Goal: Find contact information: Find contact information

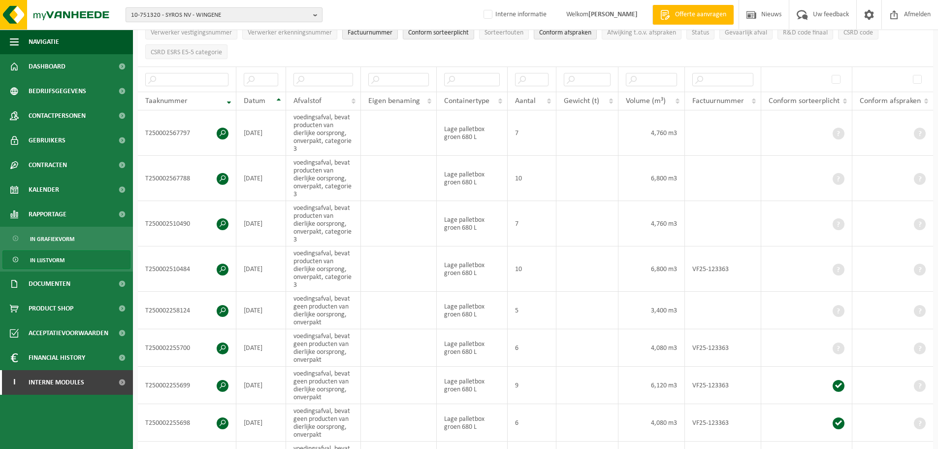
click at [210, 18] on span "10-751320 - SYROS NV - WINGENE" at bounding box center [220, 15] width 178 height 15
paste input "10-796888"
type input "10-796888"
click at [194, 50] on li "10-796888 - VERADA BV - ZWEVEGEM" at bounding box center [224, 45] width 192 height 12
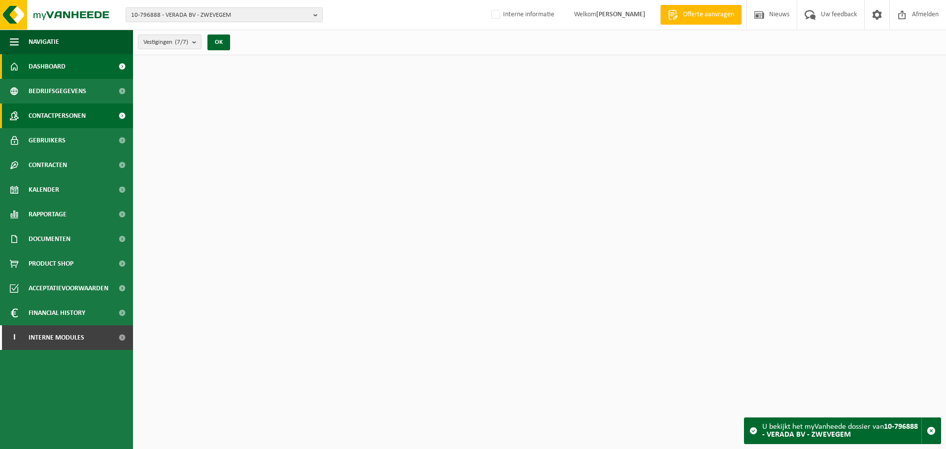
click at [53, 117] on span "Contactpersonen" at bounding box center [57, 115] width 57 height 25
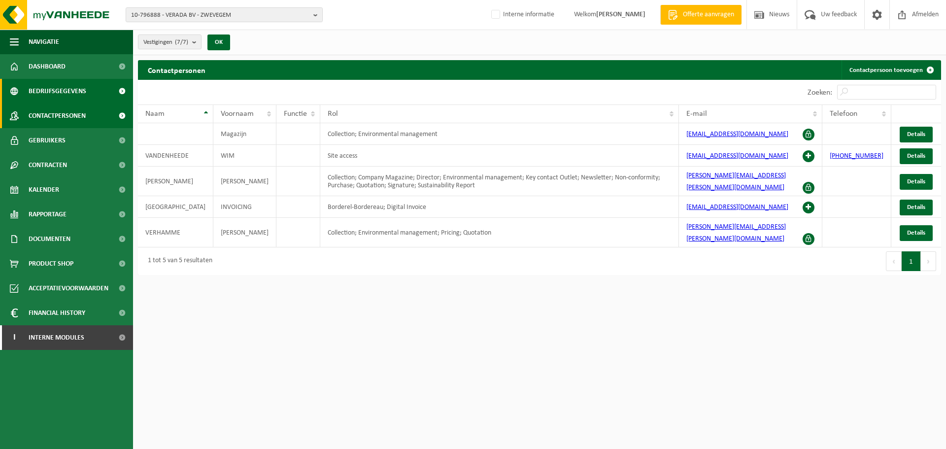
click at [107, 90] on link "Bedrijfsgegevens" at bounding box center [66, 91] width 133 height 25
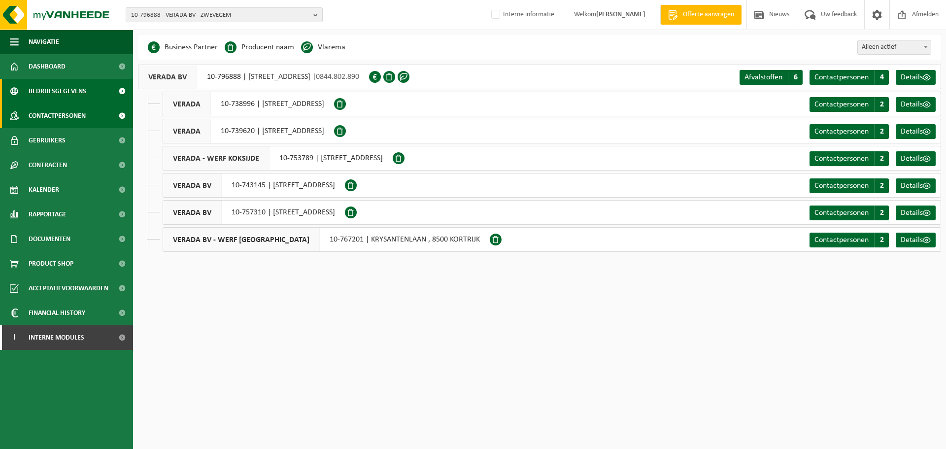
click at [85, 108] on span "Contactpersonen" at bounding box center [57, 115] width 57 height 25
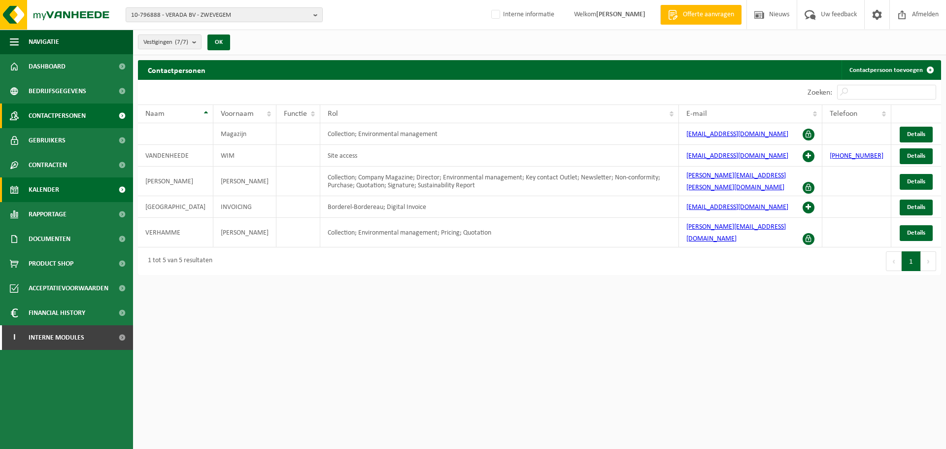
click at [61, 186] on link "Kalender" at bounding box center [66, 189] width 133 height 25
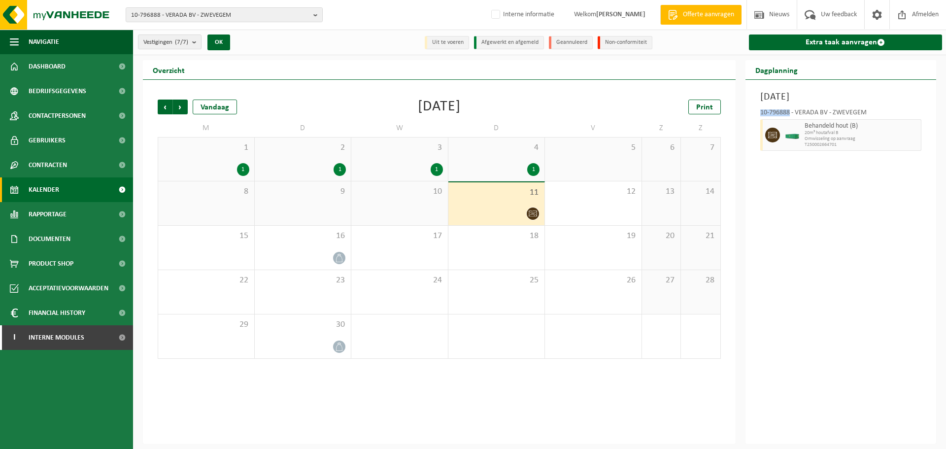
drag, startPoint x: 759, startPoint y: 112, endPoint x: 789, endPoint y: 112, distance: 30.0
click at [789, 112] on div "10-796888 - VERADA BV - ZWEVEGEM Behandeld hout (B) 20m³ houtafval B Omwisselin…" at bounding box center [840, 128] width 171 height 48
copy div "10-796888"
click at [843, 14] on span "Uw feedback" at bounding box center [838, 14] width 41 height 29
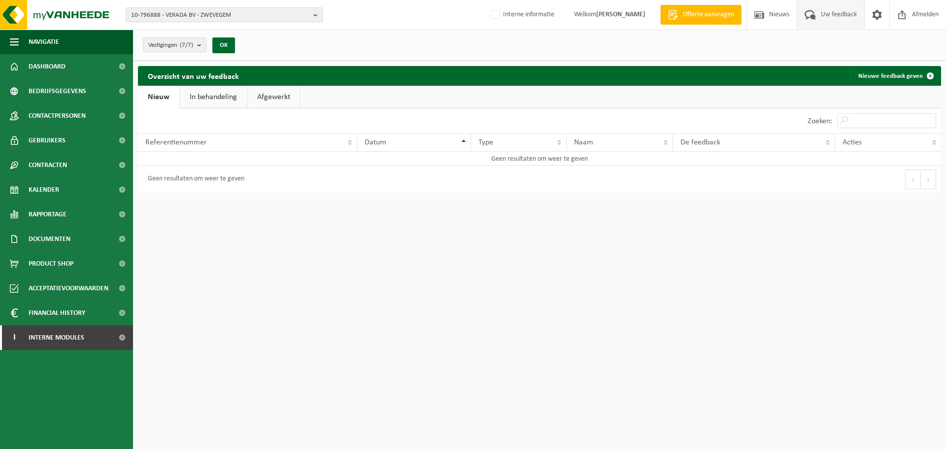
click at [202, 101] on link "In behandeling" at bounding box center [213, 97] width 67 height 23
click at [279, 93] on link "Afgewerkt" at bounding box center [275, 97] width 53 height 23
click at [149, 96] on link "Nieuw" at bounding box center [158, 97] width 40 height 23
click at [66, 94] on span "Bedrijfsgegevens" at bounding box center [58, 91] width 58 height 25
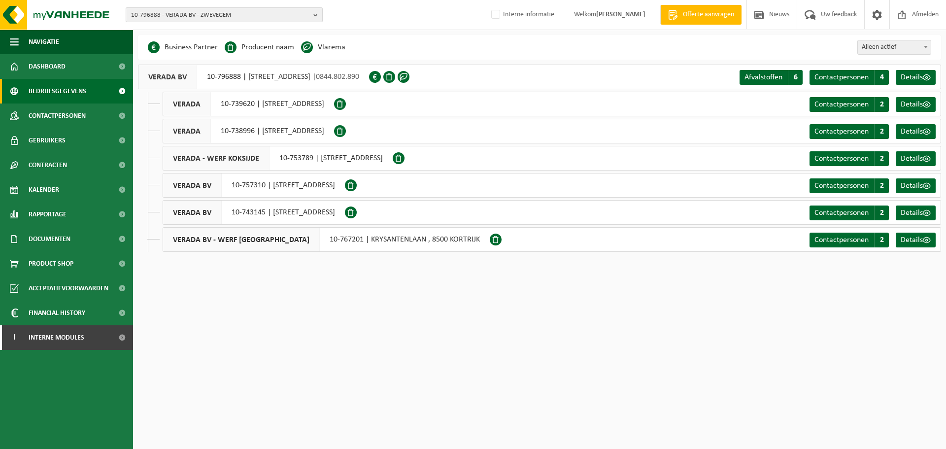
click at [197, 14] on span "10-796888 - VERADA BV - ZWEVEGEM" at bounding box center [220, 15] width 178 height 15
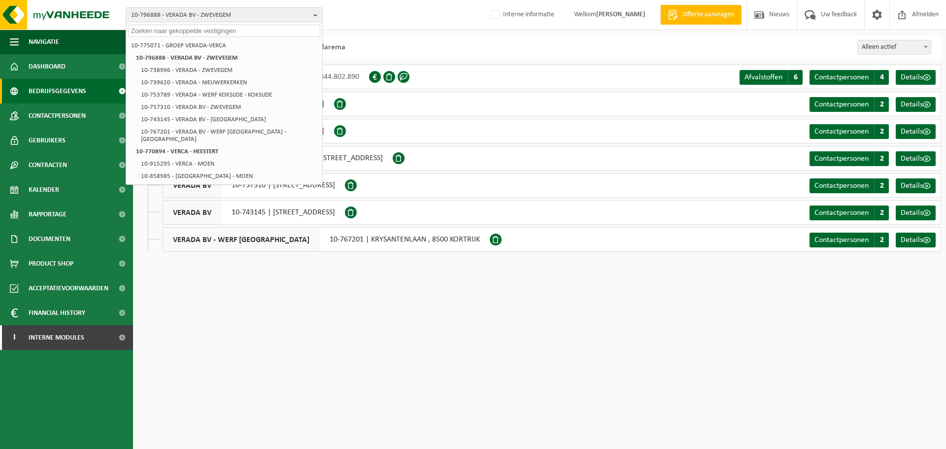
paste input "10-799150"
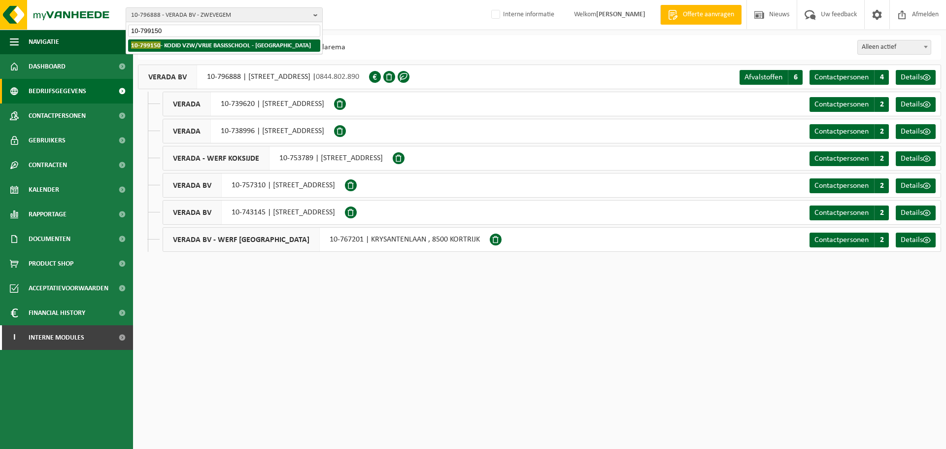
type input "10-799150"
click at [181, 48] on strong "10-799150 - KODID VZW/VRIJE BASISSCHOOL - HOLSBEEK" at bounding box center [221, 44] width 180 height 7
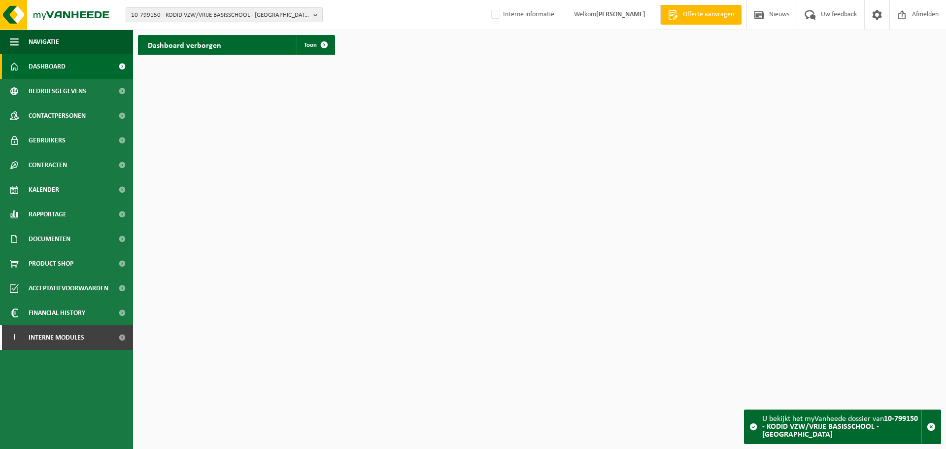
click at [170, 18] on span "10-799150 - KODID VZW/VRIJE BASISSCHOOL - [GEOGRAPHIC_DATA]" at bounding box center [220, 15] width 178 height 15
paste input "01-058619"
type input "01-058619"
click at [175, 50] on li "01-058619 - DE SAEDELEER JEAN-LUC BV - MENEN" at bounding box center [224, 45] width 192 height 12
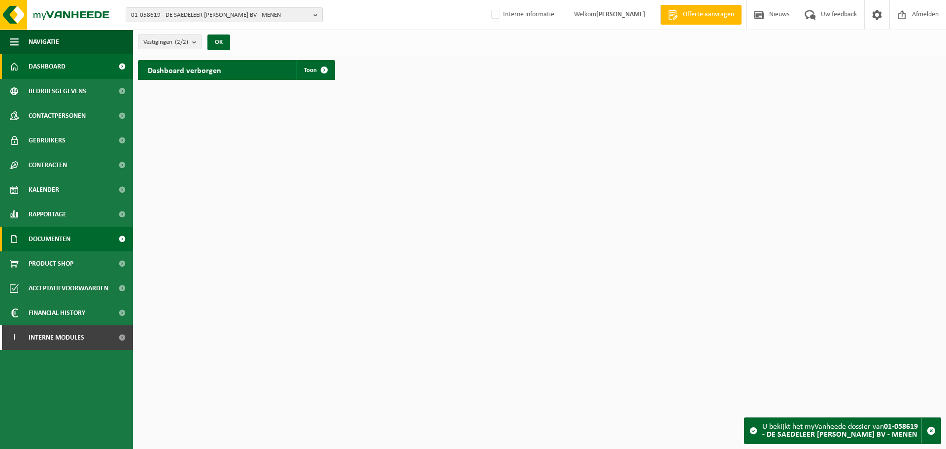
click at [42, 232] on span "Documenten" at bounding box center [50, 239] width 42 height 25
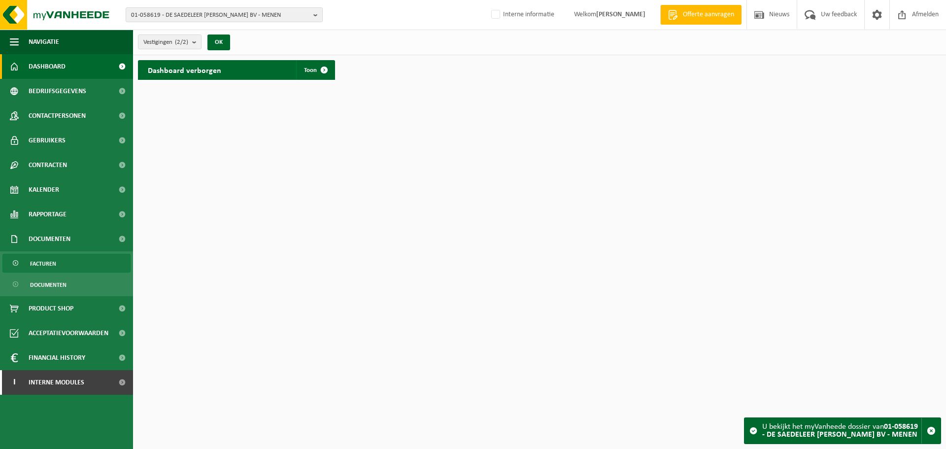
click at [17, 255] on span at bounding box center [16, 263] width 8 height 19
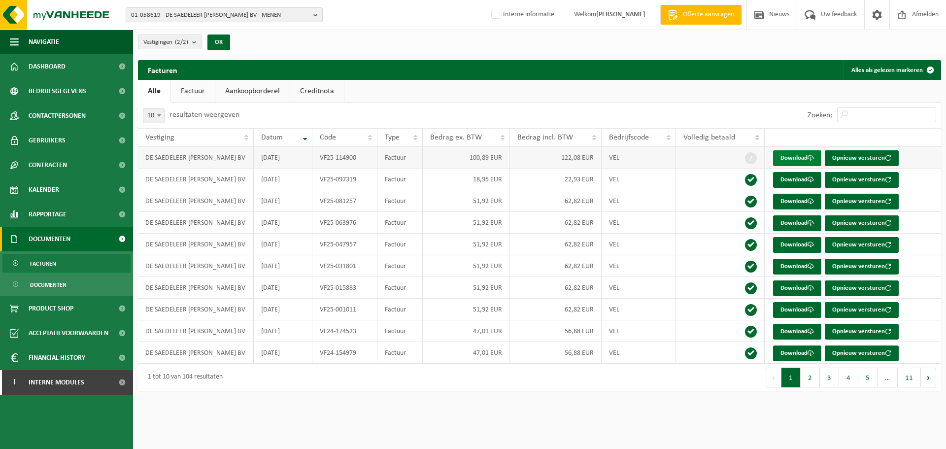
click at [791, 165] on link "Download" at bounding box center [797, 158] width 48 height 16
click at [795, 183] on link "Download" at bounding box center [797, 180] width 48 height 16
click at [481, 379] on div "1 tot 10 van 104 resultaten" at bounding box center [338, 377] width 401 height 28
click at [419, 405] on html "01-058619 - DE SAEDELEER JEAN-LUC BV - MENEN 01-058619 - DE SAEDELEER JEAN-LUC …" at bounding box center [473, 224] width 946 height 449
click at [422, 416] on html "01-058619 - DE SAEDELEER JEAN-LUC BV - MENEN 01-058619 - DE SAEDELEER JEAN-LUC …" at bounding box center [473, 224] width 946 height 449
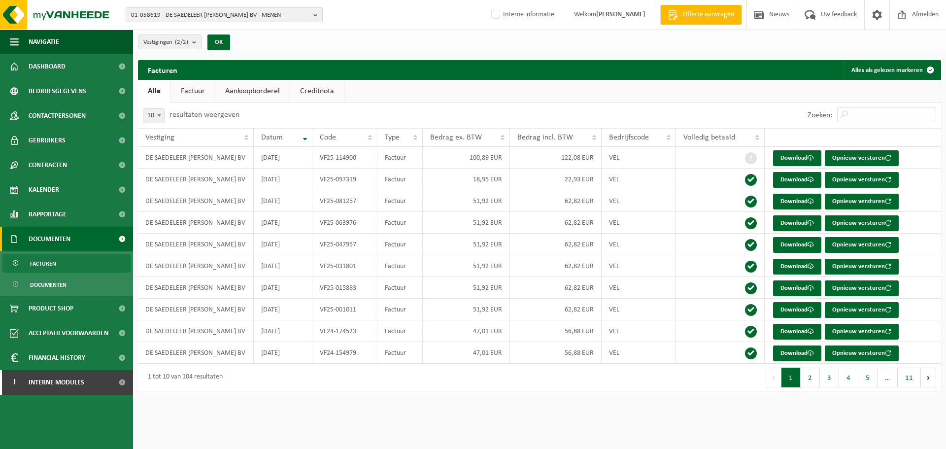
click at [414, 391] on div "1 tot 10 van 104 resultaten" at bounding box center [338, 377] width 401 height 28
click at [601, 392] on div "Facturen Alles als gelezen markeren Even geduld. Door de grote hoeveelheid gege…" at bounding box center [539, 228] width 813 height 336
click at [595, 384] on div "Eerste Vorige 1 2 3 4 5 … 11 Volgende Laatste" at bounding box center [739, 377] width 401 height 28
click at [763, 426] on html "01-058619 - DE SAEDELEER JEAN-LUC BV - MENEN 01-058619 - DE SAEDELEER JEAN-LUC …" at bounding box center [473, 224] width 946 height 449
click at [732, 397] on div "Navigatie Offerte aanvragen Nieuws Uw feedback Afmelden Dashboard Bedrijfsgegev…" at bounding box center [473, 200] width 946 height 401
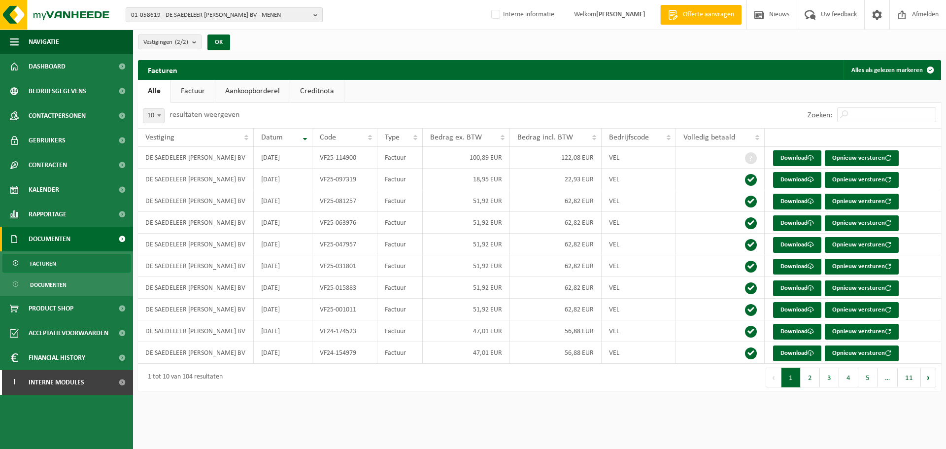
click at [723, 369] on div "Eerste Vorige 1 2 3 4 5 … 11 Volgende Laatste" at bounding box center [739, 377] width 401 height 28
click at [473, 428] on html "01-058619 - DE SAEDELEER JEAN-LUC BV - MENEN 01-058619 - DE SAEDELEER JEAN-LUC …" at bounding box center [473, 224] width 946 height 449
click at [485, 396] on div "Navigatie Offerte aanvragen Nieuws Uw feedback Afmelden Dashboard Bedrijfsgegev…" at bounding box center [473, 200] width 946 height 401
click at [482, 379] on div "1 tot 10 van 104 resultaten" at bounding box center [338, 377] width 401 height 28
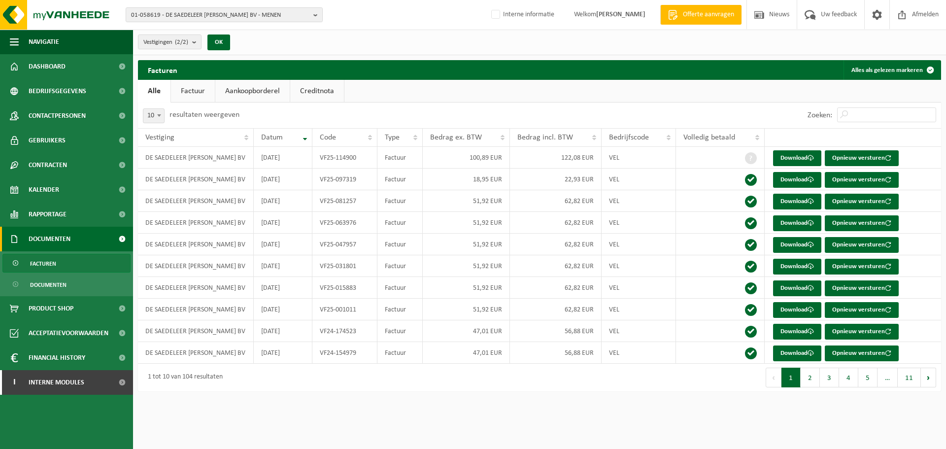
click at [528, 415] on html "01-058619 - DE SAEDELEER JEAN-LUC BV - MENEN 01-058619 - DE SAEDELEER JEAN-LUC …" at bounding box center [473, 224] width 946 height 449
click at [550, 390] on div "Eerste Vorige 1 2 3 4 5 … 11 Volgende Laatste" at bounding box center [739, 377] width 401 height 28
click at [558, 380] on div "Eerste Vorige 1 2 3 4 5 … 11 Volgende Laatste" at bounding box center [739, 377] width 401 height 28
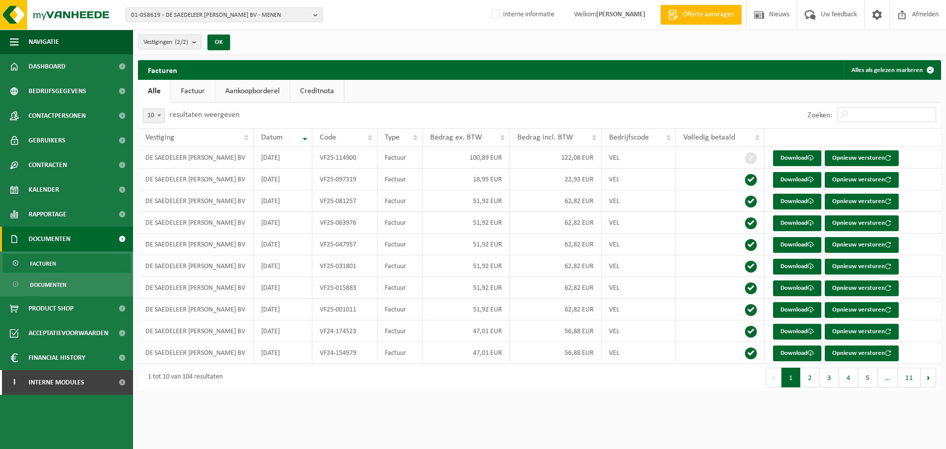
click at [547, 393] on div "Facturen Alles als gelezen markeren Even geduld. Door de grote hoeveelheid gege…" at bounding box center [539, 228] width 813 height 336
click at [423, 368] on div "1 tot 10 van 104 resultaten" at bounding box center [338, 377] width 401 height 28
click at [173, 411] on html "01-058619 - DE SAEDELEER JEAN-LUC BV - MENEN 01-058619 - DE SAEDELEER JEAN-LUC …" at bounding box center [473, 224] width 946 height 449
click at [252, 389] on div "1 tot 10 van 104 resultaten" at bounding box center [338, 377] width 401 height 28
click at [294, 385] on div "1 tot 10 van 104 resultaten" at bounding box center [338, 377] width 401 height 28
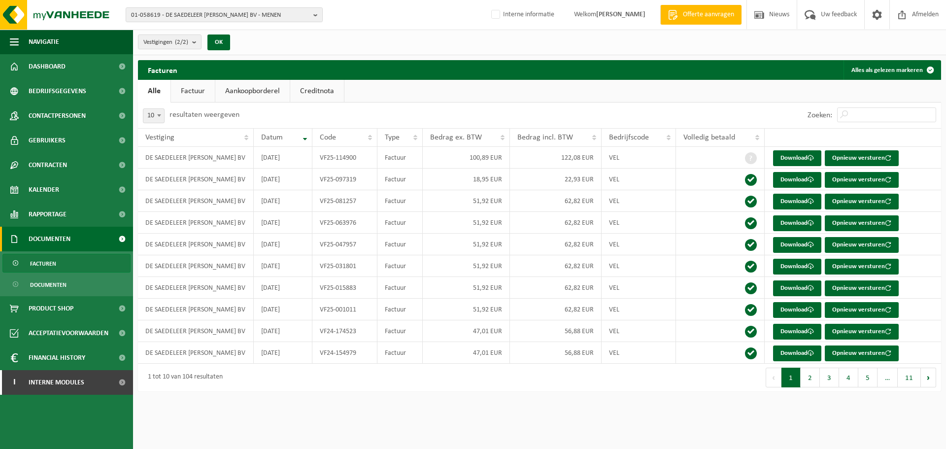
click at [582, 418] on html "01-058619 - DE SAEDELEER JEAN-LUC BV - MENEN 01-058619 - DE SAEDELEER JEAN-LUC …" at bounding box center [473, 224] width 946 height 449
click at [203, 14] on span "01-058619 - DE SAEDELEER JEAN-LUC BV - MENEN" at bounding box center [220, 15] width 178 height 15
paste input "10-757248"
type input "10-757248"
click at [184, 42] on li "10-757248 - CHUBB SECURITY SYSTEMS LE ROEULX - LE ROEULX" at bounding box center [224, 45] width 192 height 12
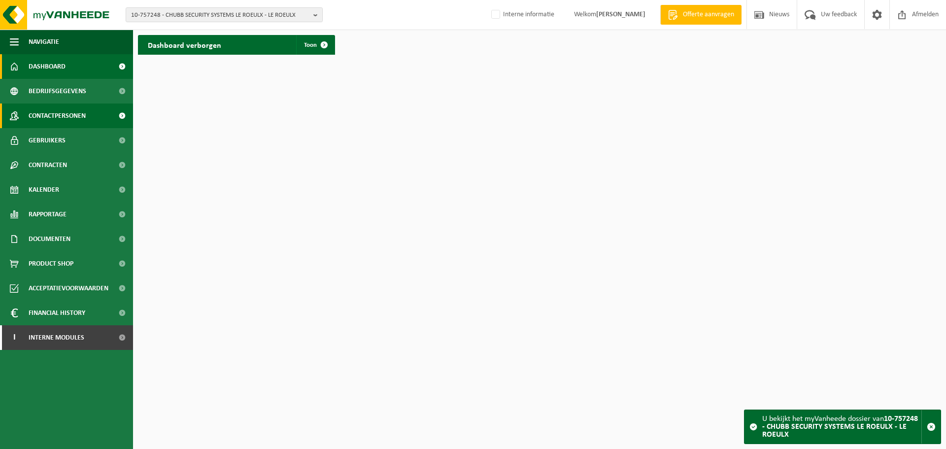
click at [60, 120] on span "Contactpersonen" at bounding box center [57, 115] width 57 height 25
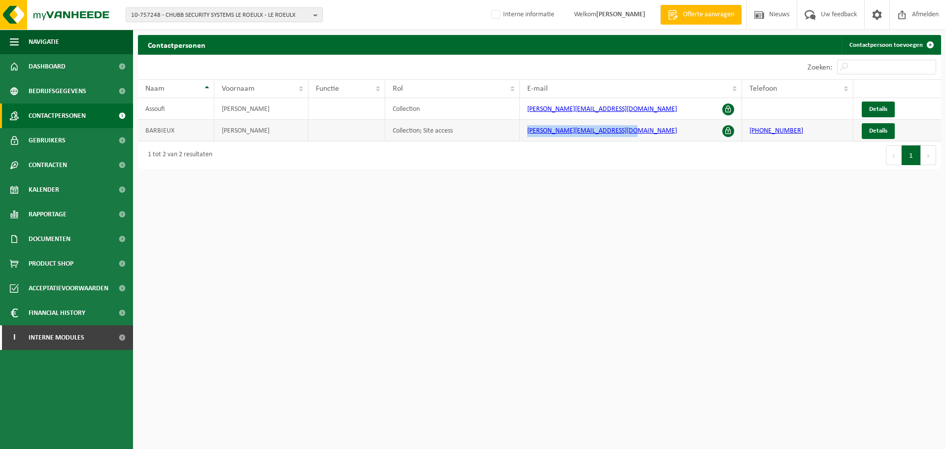
drag, startPoint x: 628, startPoint y: 134, endPoint x: 510, endPoint y: 134, distance: 118.2
click at [510, 134] on tr "BARBIEUX JEAN-PIERRE Collection; Site access jeanpierre.barbieux@chubbfs.com +3…" at bounding box center [539, 131] width 803 height 22
copy tr "jeanpierre.barbieux@chubbfs.com"
drag, startPoint x: 630, startPoint y: 103, endPoint x: 514, endPoint y: 103, distance: 115.7
click at [514, 103] on tr "Assoufi Mohamed Collection mohamed.assoufi@chubbfs.com Details" at bounding box center [539, 109] width 803 height 22
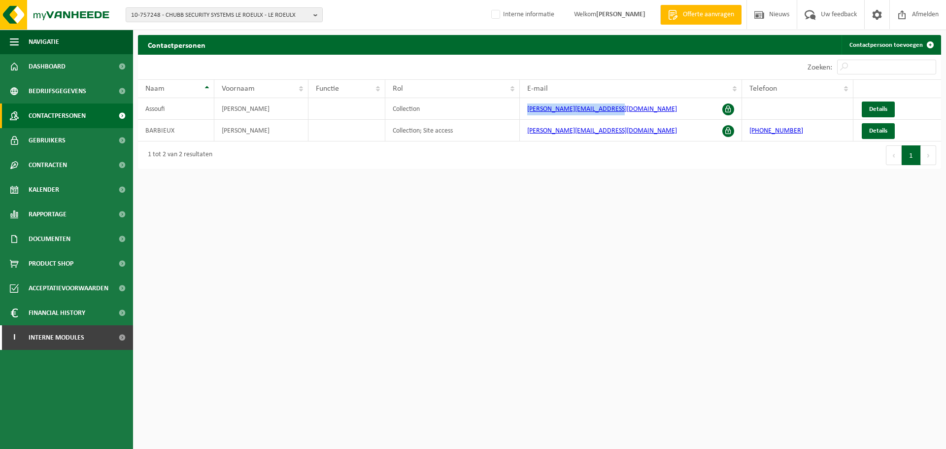
copy tr "mohamed.assoufi@chubbfs.com"
click at [267, 10] on span "10-757248 - CHUBB SECURITY SYSTEMS LE ROEULX - LE ROEULX" at bounding box center [220, 15] width 178 height 15
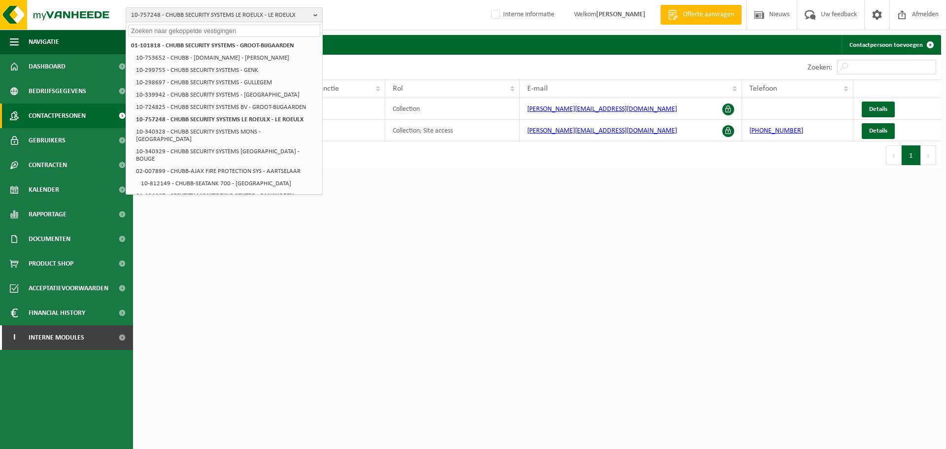
paste input "10-916620"
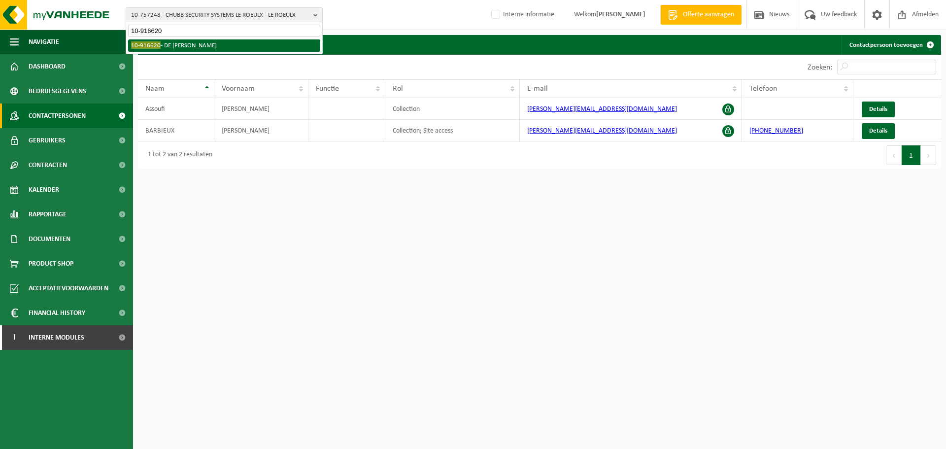
type input "10-916620"
click at [188, 41] on li "10-916620 - DE RAEVE YANNICK - OUDENAARDE" at bounding box center [224, 45] width 192 height 12
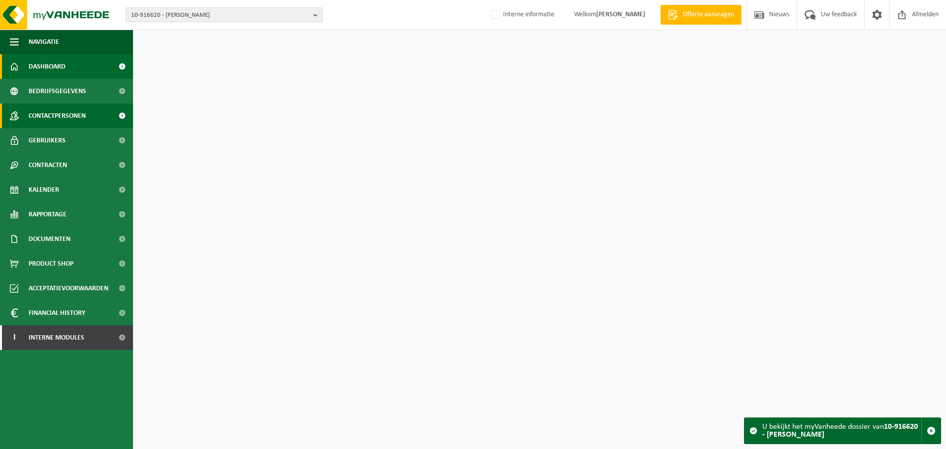
click at [64, 114] on span "Contactpersonen" at bounding box center [57, 115] width 57 height 25
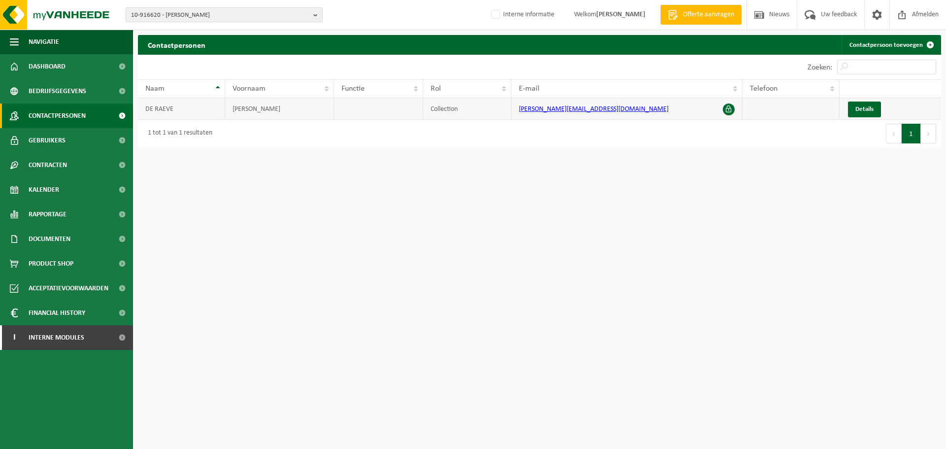
click at [561, 110] on link "[PERSON_NAME][EMAIL_ADDRESS][DOMAIN_NAME]" at bounding box center [594, 108] width 150 height 7
drag, startPoint x: 612, startPoint y: 110, endPoint x: 517, endPoint y: 109, distance: 94.6
click at [517, 109] on td "[PERSON_NAME][EMAIL_ADDRESS][DOMAIN_NAME]" at bounding box center [626, 109] width 231 height 22
copy link "[PERSON_NAME][EMAIL_ADDRESS][DOMAIN_NAME]"
click at [223, 15] on span "10-916620 - [PERSON_NAME]" at bounding box center [220, 15] width 178 height 15
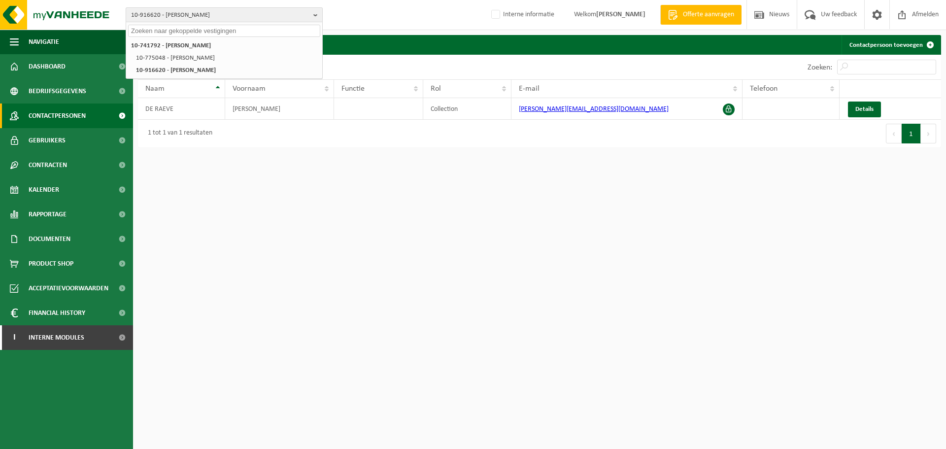
paste input "10-921462"
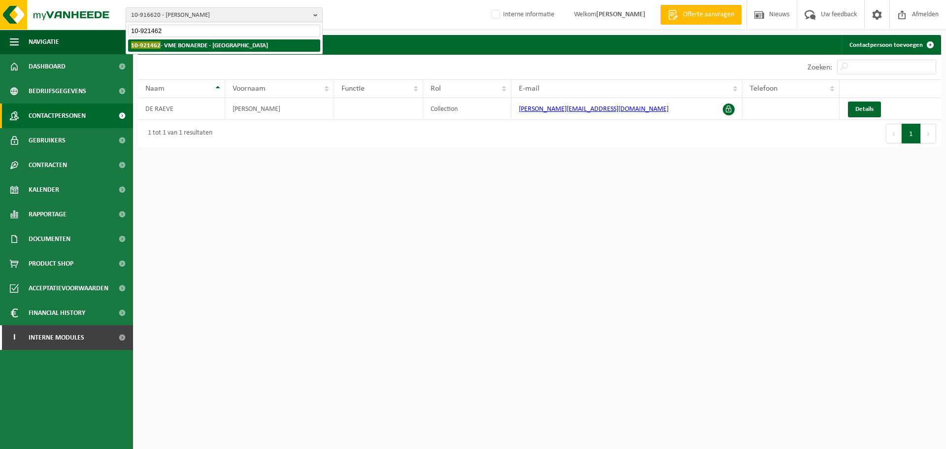
type input "10-921462"
click at [202, 42] on strong "10-921462 - VME BONAERDE - [GEOGRAPHIC_DATA]" at bounding box center [199, 44] width 137 height 7
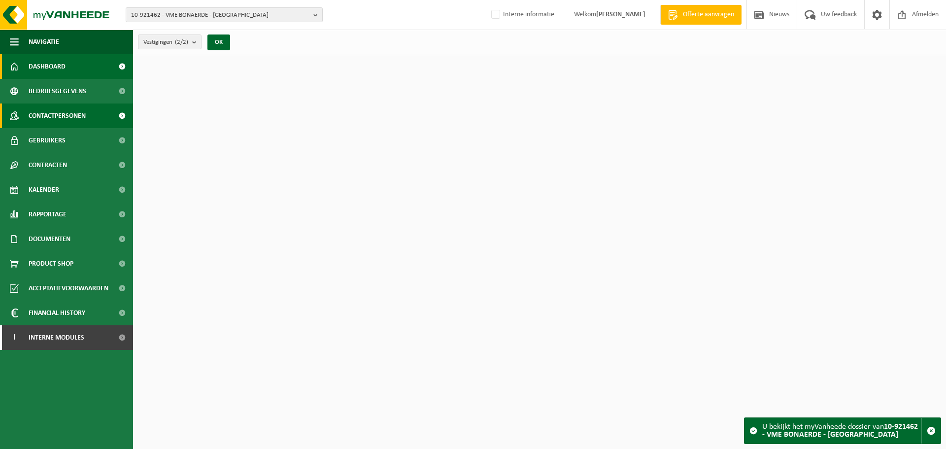
click at [47, 112] on span "Contactpersonen" at bounding box center [57, 115] width 57 height 25
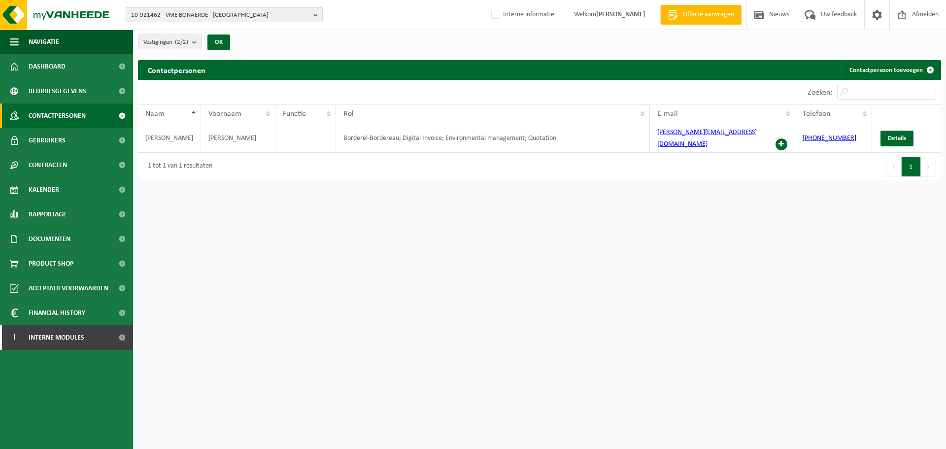
click at [264, 15] on span "10-921462 - VME BONAERDE - [GEOGRAPHIC_DATA]" at bounding box center [220, 15] width 178 height 15
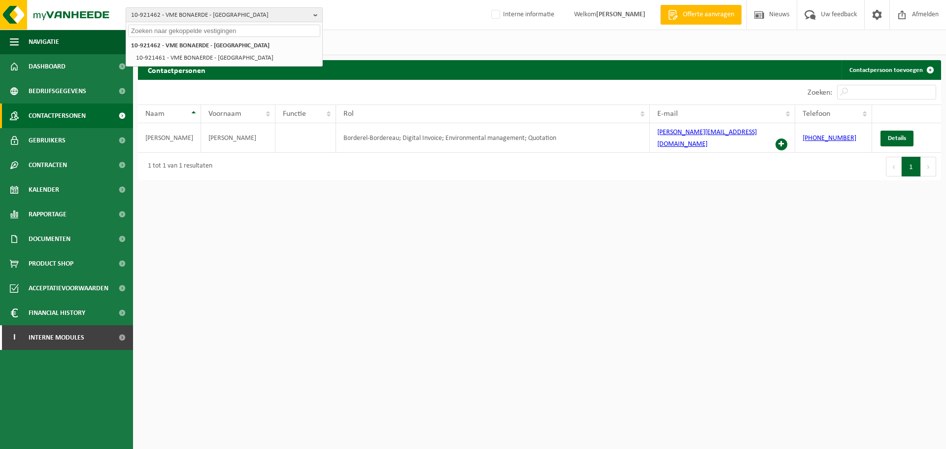
click at [264, 15] on span "10-921462 - VME BONAERDE - [GEOGRAPHIC_DATA]" at bounding box center [220, 15] width 178 height 15
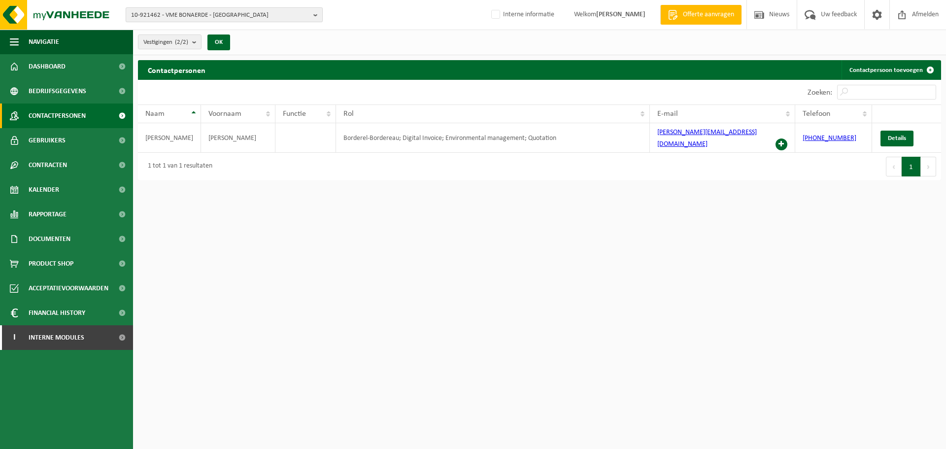
click at [220, 13] on span "10-921462 - VME BONAERDE - [GEOGRAPHIC_DATA]" at bounding box center [220, 15] width 178 height 15
click at [190, 60] on li "10-921461 - VME BONAERDE - [GEOGRAPHIC_DATA]" at bounding box center [226, 58] width 187 height 12
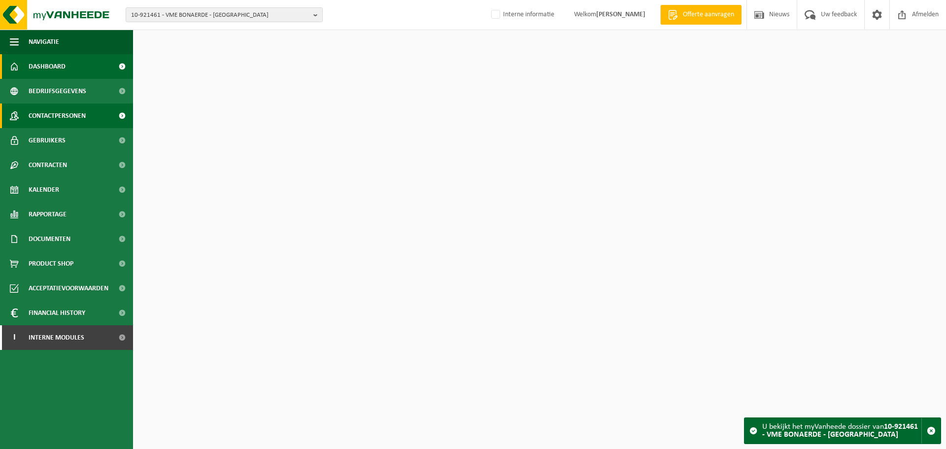
click at [81, 119] on span "Contactpersonen" at bounding box center [57, 115] width 57 height 25
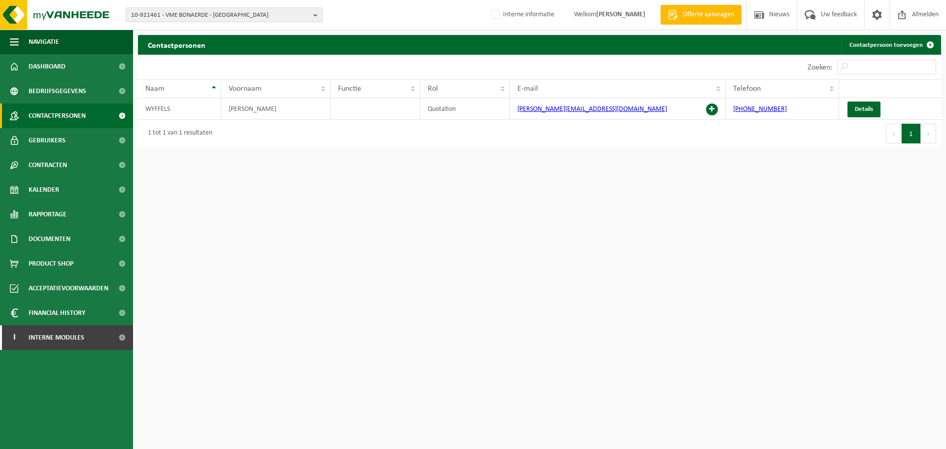
click at [595, 332] on html "10-921461 - VME BONAERDE - HARELBEKE 10-921462 - VME BONAERDE - KORTRIJK 10-921…" at bounding box center [473, 224] width 946 height 449
